Goal: Transaction & Acquisition: Purchase product/service

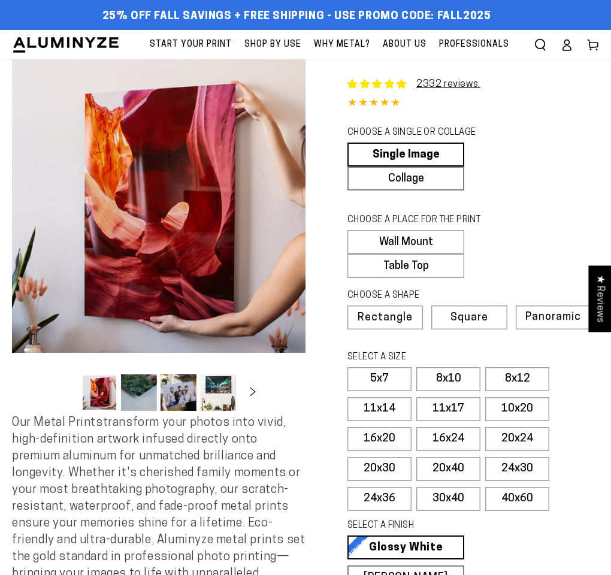
select select "**********"
click at [506, 410] on label "10x20" at bounding box center [517, 409] width 64 height 24
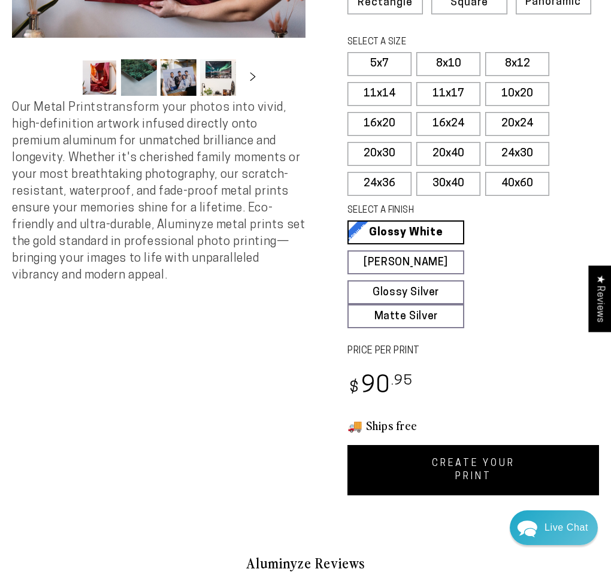
scroll to position [318, 0]
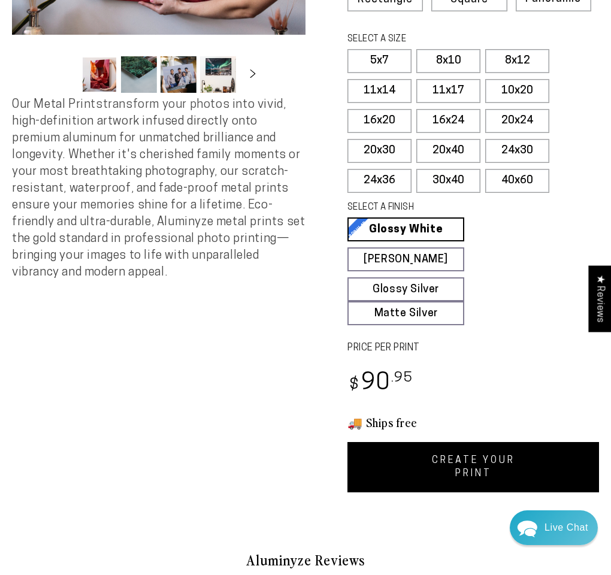
click at [455, 467] on link "CREATE YOUR PRINT" at bounding box center [473, 467] width 252 height 50
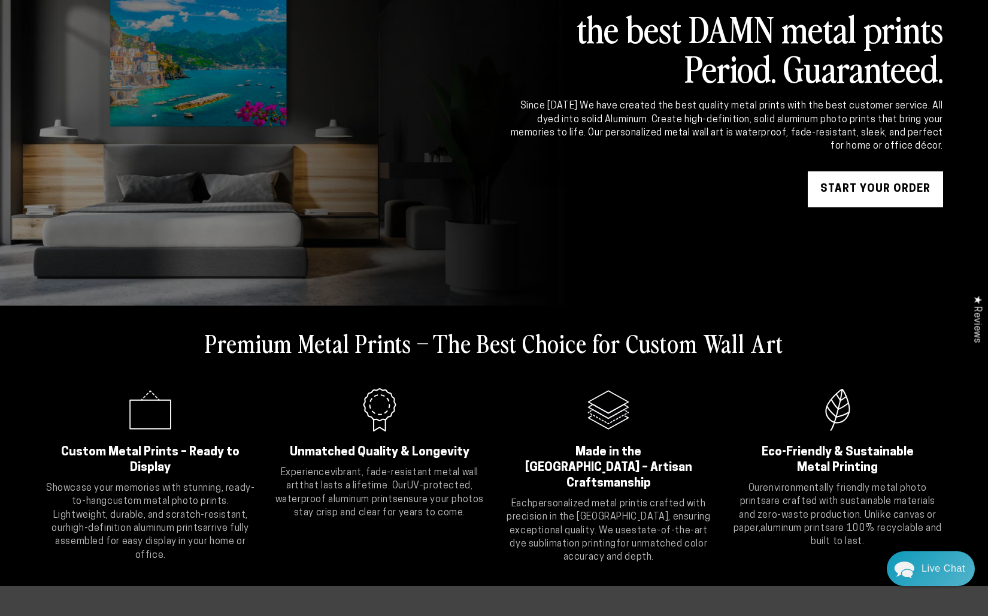
scroll to position [104, 0]
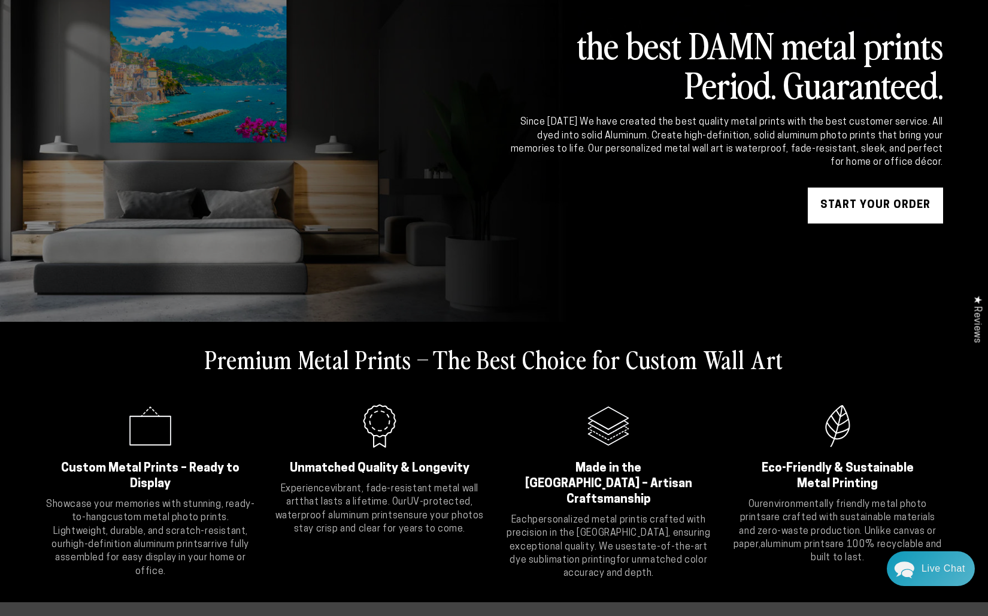
click at [610, 206] on link "START YOUR Order" at bounding box center [875, 205] width 135 height 36
click at [610, 204] on link "START YOUR Order" at bounding box center [875, 205] width 135 height 36
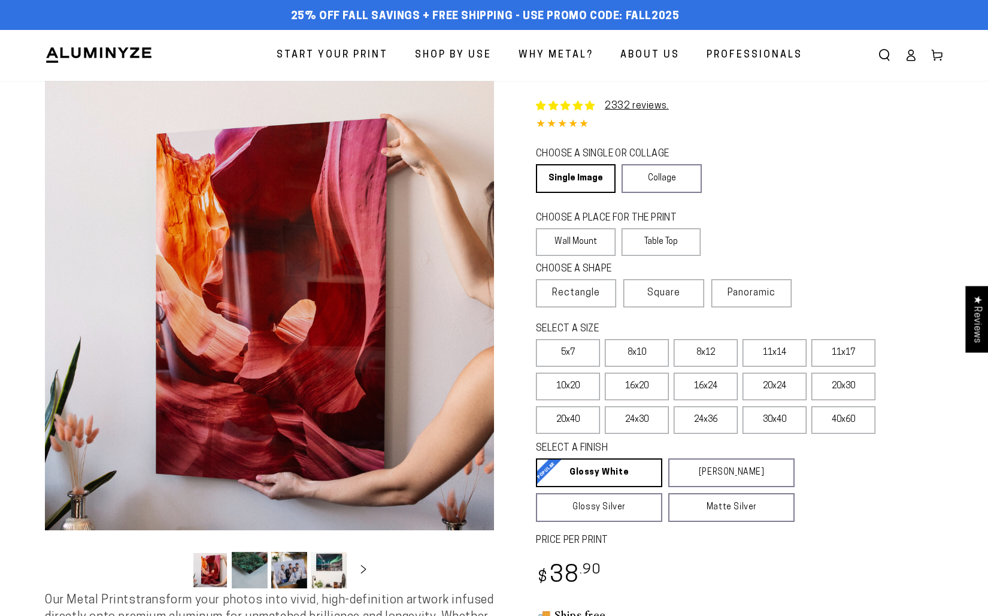
select select "**********"
click at [589, 174] on link "Single Image" at bounding box center [575, 178] width 78 height 29
click at [581, 356] on label "5x7" at bounding box center [568, 353] width 64 height 28
click at [700, 300] on label "Square" at bounding box center [664, 293] width 80 height 28
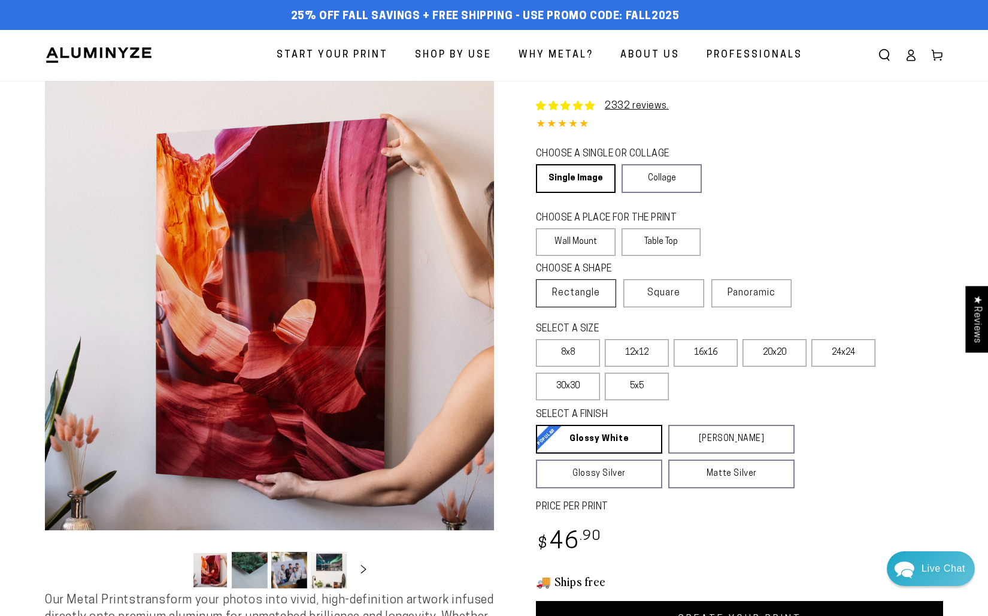
click at [597, 298] on span "Rectangle" at bounding box center [576, 293] width 48 height 14
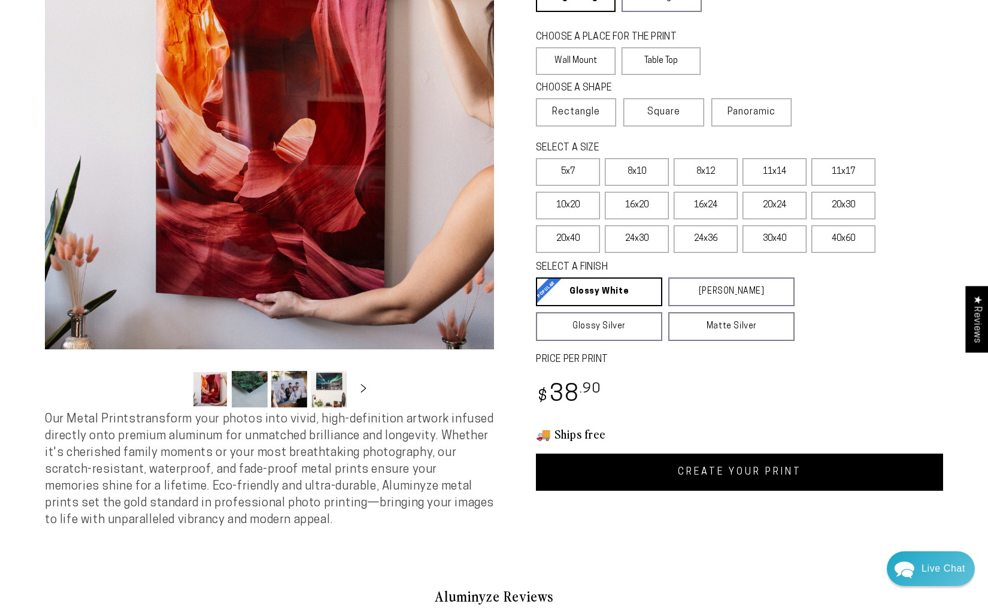
scroll to position [182, 0]
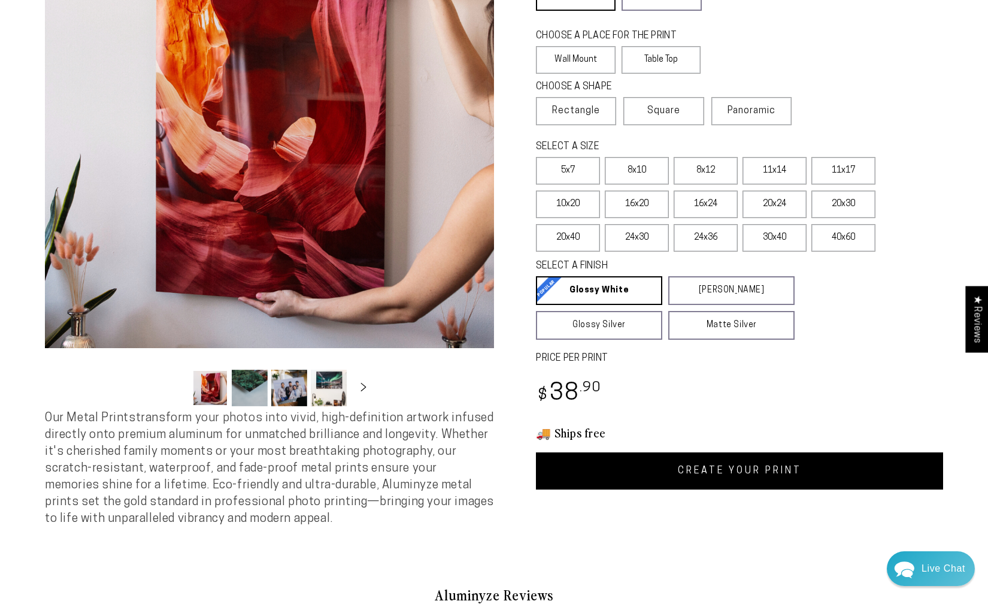
click at [719, 474] on link "CREATE YOUR PRINT" at bounding box center [739, 470] width 407 height 37
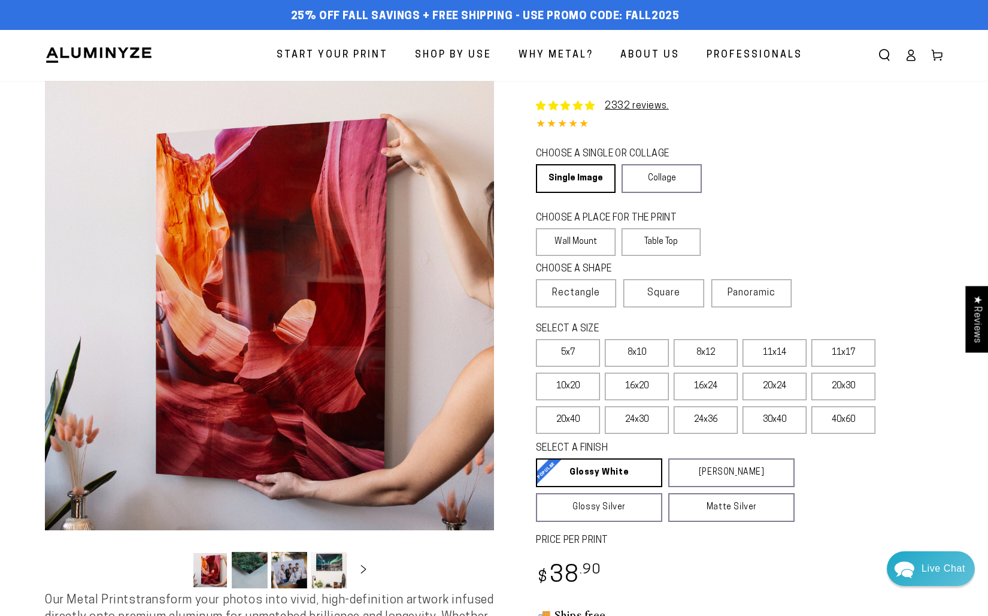
scroll to position [0, 0]
select select "**********"
click at [670, 298] on span "Square" at bounding box center [664, 293] width 33 height 14
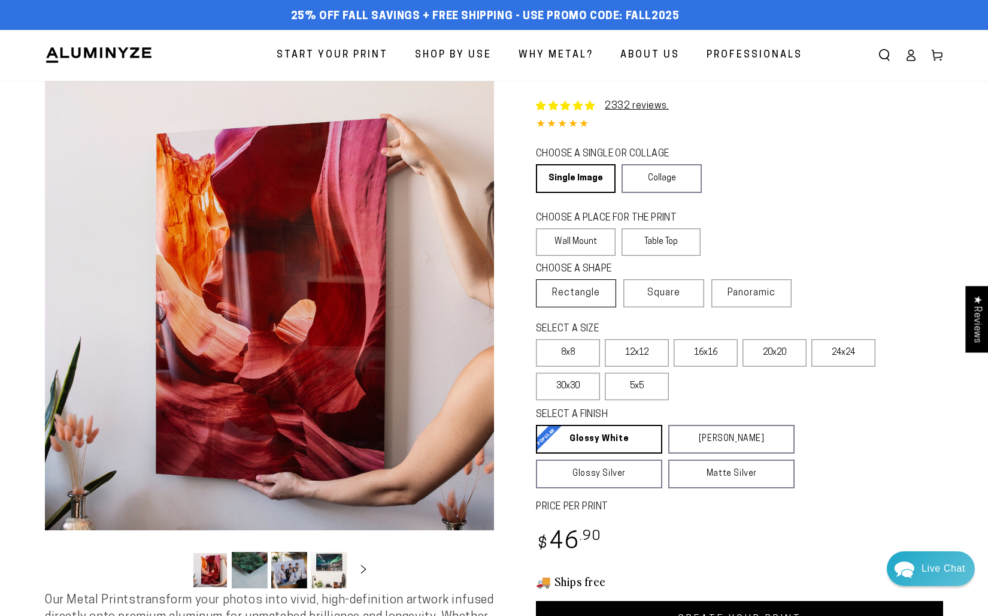
click at [582, 294] on span "Rectangle" at bounding box center [576, 293] width 48 height 14
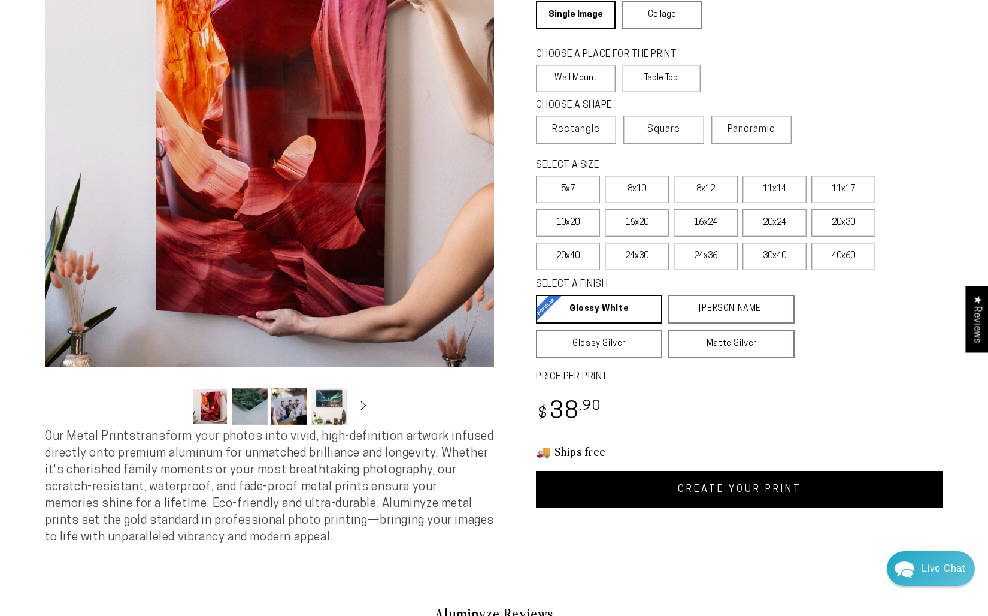
scroll to position [168, 0]
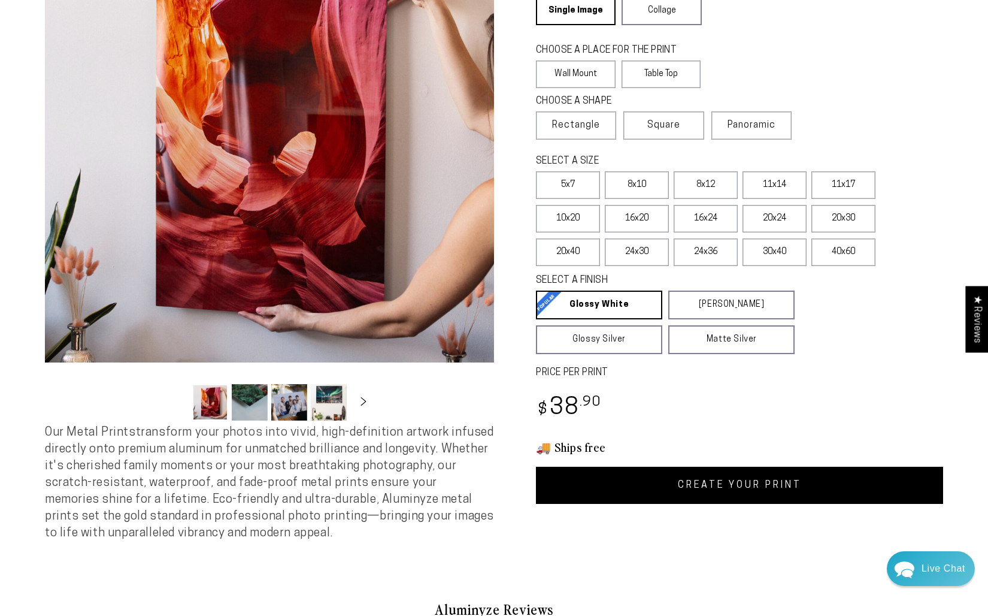
click at [755, 492] on link "CREATE YOUR PRINT" at bounding box center [739, 485] width 407 height 37
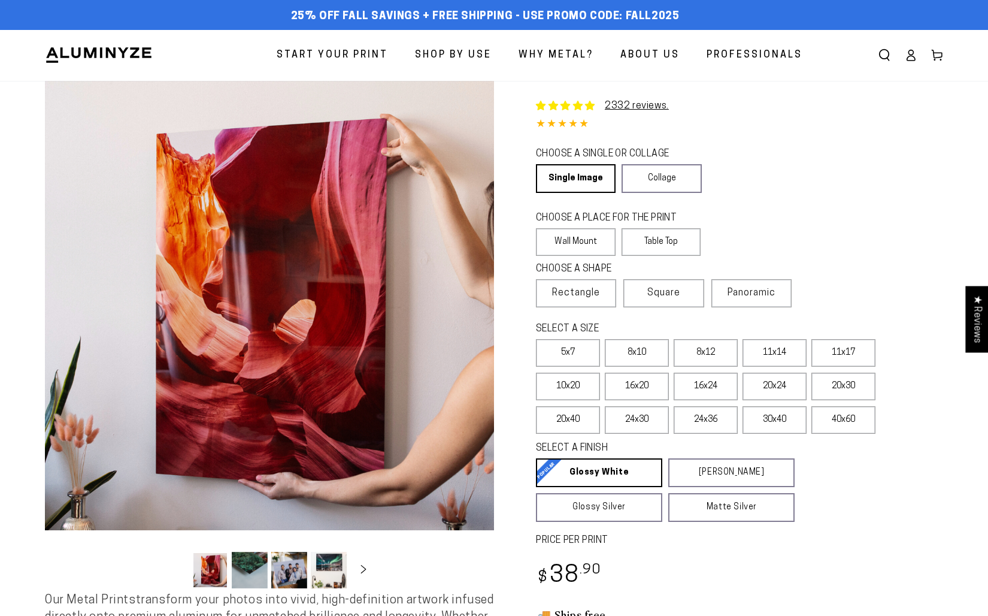
select select "**********"
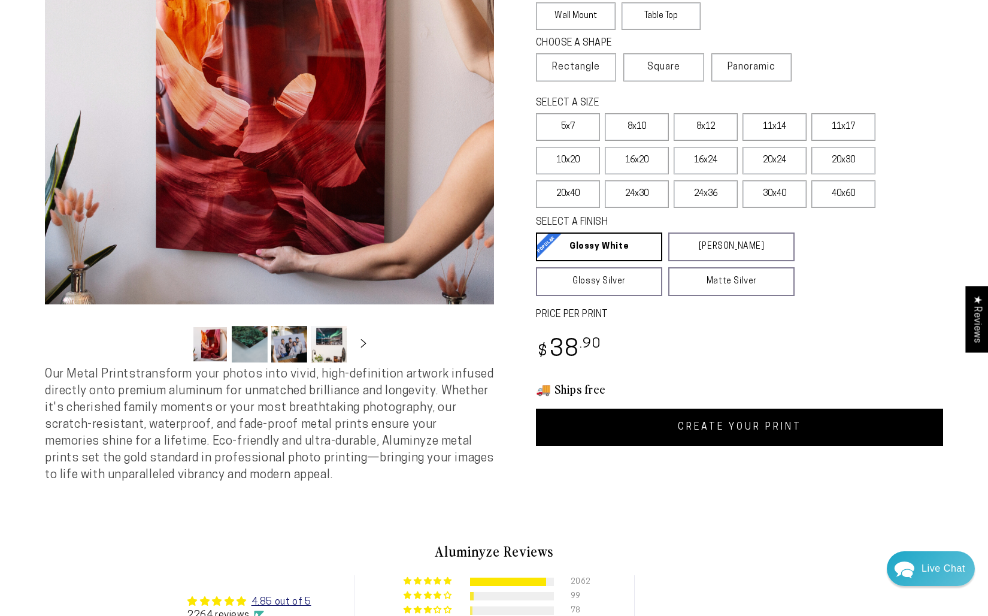
scroll to position [237, 0]
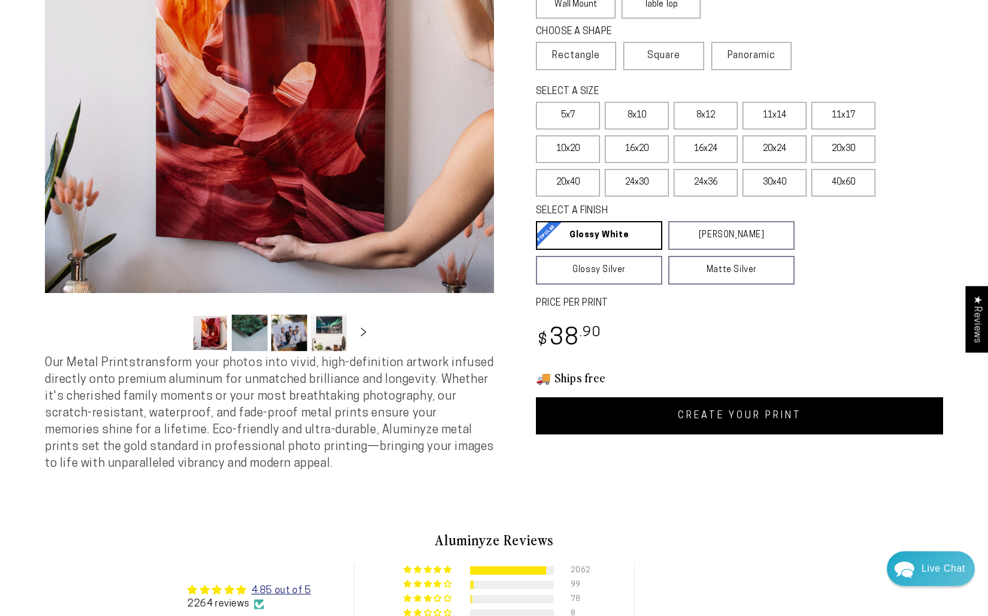
click at [713, 419] on link "CREATE YOUR PRINT" at bounding box center [739, 415] width 407 height 37
